Goal: Task Accomplishment & Management: Complete application form

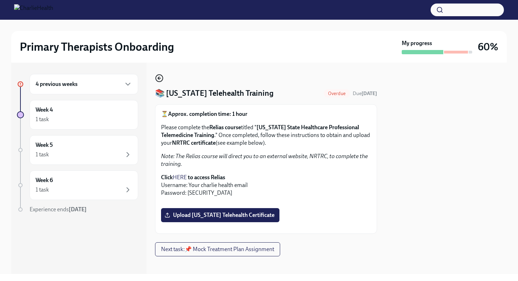
click at [161, 80] on icon "button" at bounding box center [159, 78] width 8 height 8
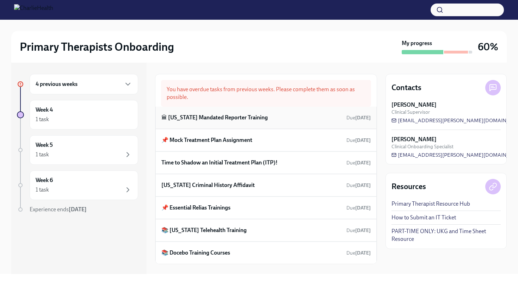
click at [232, 116] on h6 "🏛 [US_STATE] Mandated Reporter Training" at bounding box center [214, 118] width 106 height 8
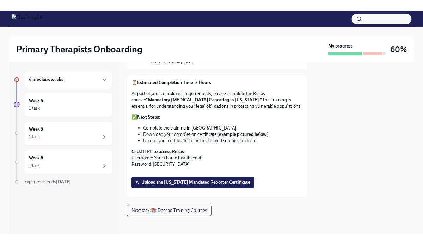
scroll to position [179, 0]
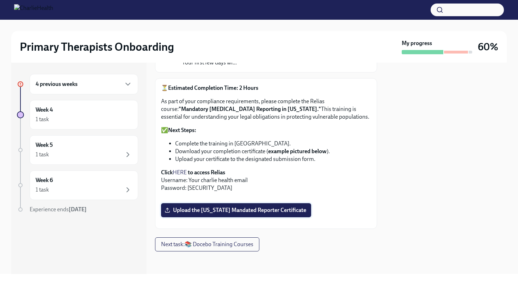
click at [269, 214] on span "Upload the [US_STATE] Mandated Reporter Certificate" at bounding box center [236, 210] width 140 height 7
click at [0, 0] on input "Upload the [US_STATE] Mandated Reporter Certificate" at bounding box center [0, 0] width 0 height 0
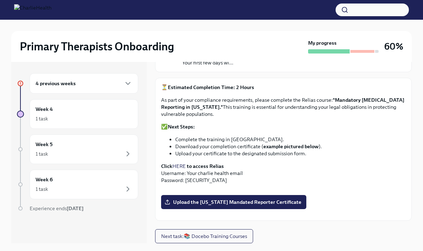
scroll to position [222, 0]
click at [272, 199] on span "Upload the [US_STATE] Mandated Reporter Certificate" at bounding box center [233, 202] width 135 height 7
click at [0, 0] on input "Upload the [US_STATE] Mandated Reporter Certificate" at bounding box center [0, 0] width 0 height 0
click at [243, 201] on span "Upload the [US_STATE] Mandated Reporter Certificate" at bounding box center [233, 202] width 135 height 7
click at [0, 0] on input "Upload the [US_STATE] Mandated Reporter Certificate" at bounding box center [0, 0] width 0 height 0
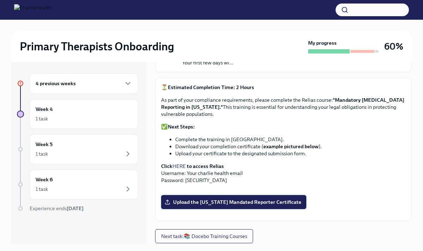
click at [254, 200] on span "Upload the [US_STATE] Mandated Reporter Certificate" at bounding box center [233, 202] width 135 height 7
click at [0, 0] on input "Upload the [US_STATE] Mandated Reporter Certificate" at bounding box center [0, 0] width 0 height 0
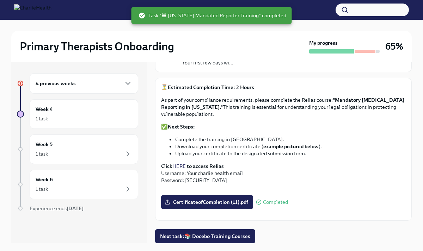
scroll to position [0, 0]
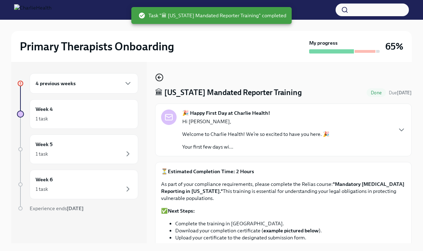
click at [160, 78] on icon "button" at bounding box center [159, 78] width 3 height 0
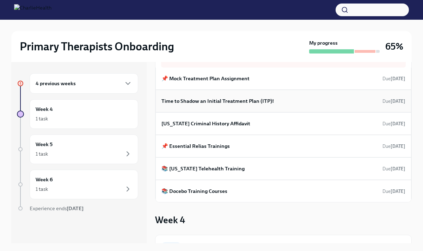
scroll to position [45, 0]
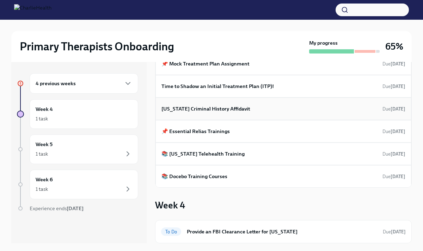
click at [228, 110] on h6 "[US_STATE] Criminal History Affidavit" at bounding box center [205, 109] width 89 height 8
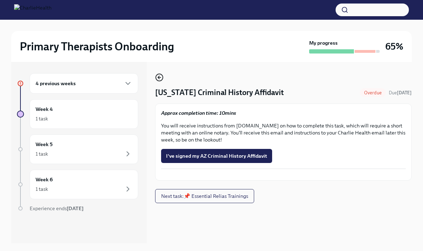
click at [162, 78] on icon "button" at bounding box center [159, 77] width 8 height 8
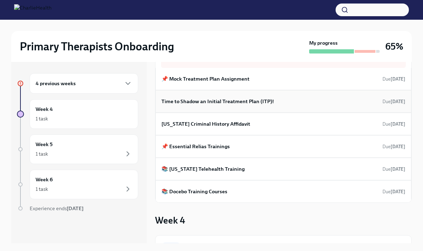
scroll to position [45, 0]
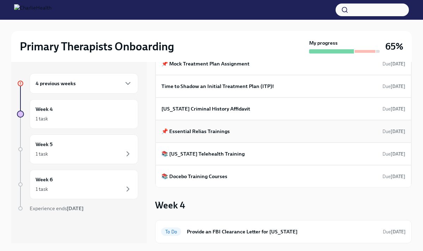
click at [218, 132] on h6 "📌 Essential Relias Trainings" at bounding box center [195, 132] width 68 height 8
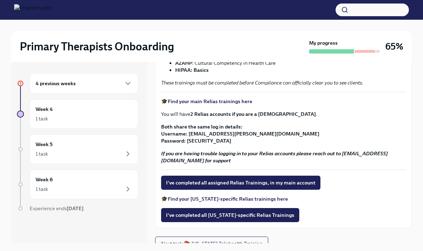
scroll to position [129, 0]
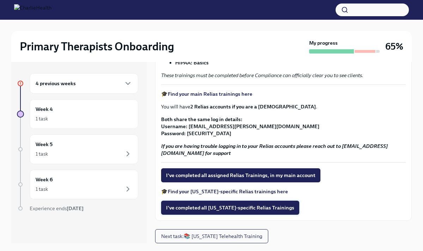
click at [263, 209] on span "I've completed all [US_STATE]-specific Relias Trainings" at bounding box center [230, 208] width 128 height 7
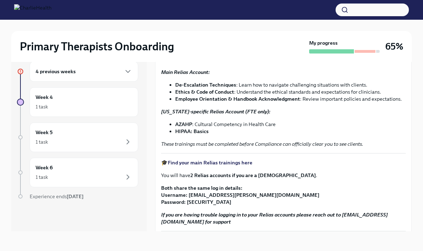
scroll to position [0, 0]
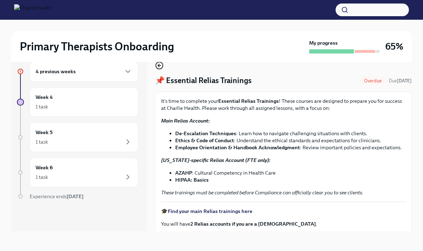
click at [157, 66] on icon "button" at bounding box center [159, 65] width 8 height 8
